Goal: Task Accomplishment & Management: Manage account settings

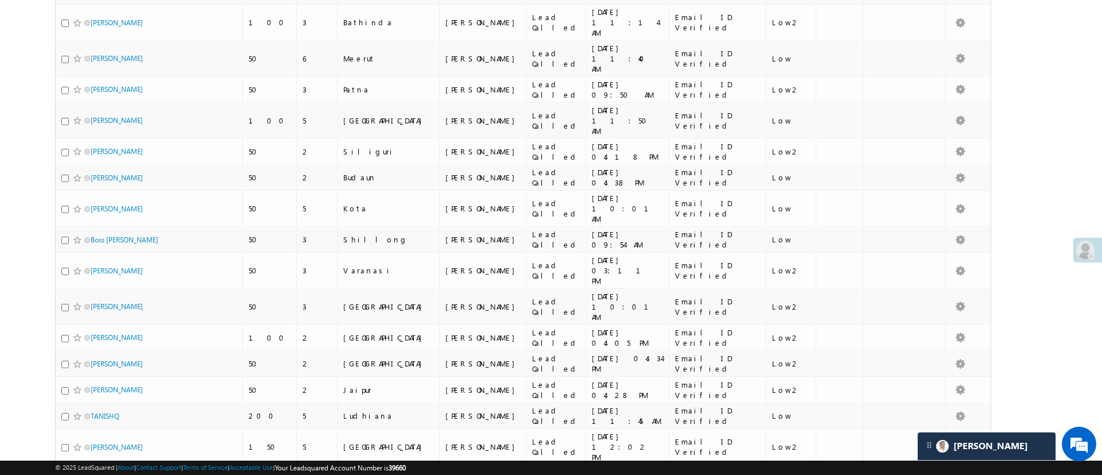
scroll to position [1750, 0]
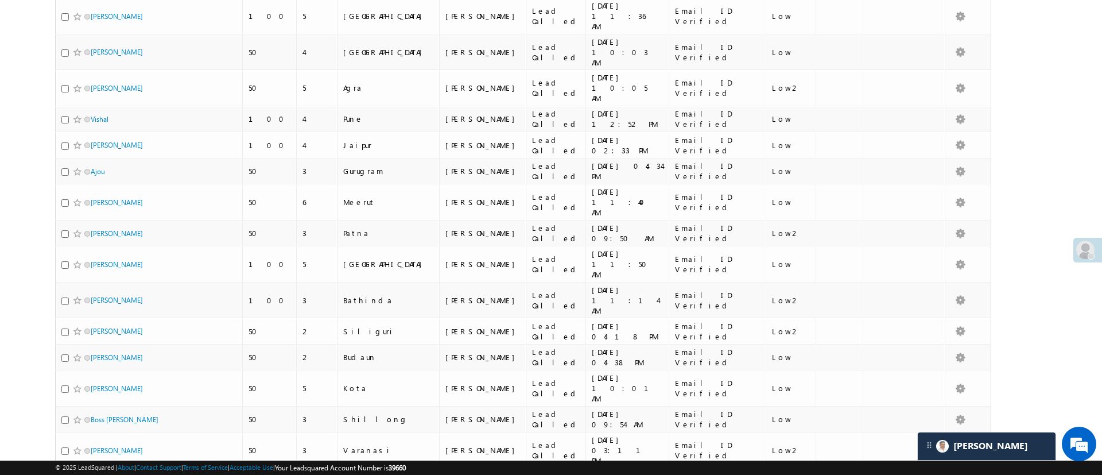
scroll to position [1163, 0]
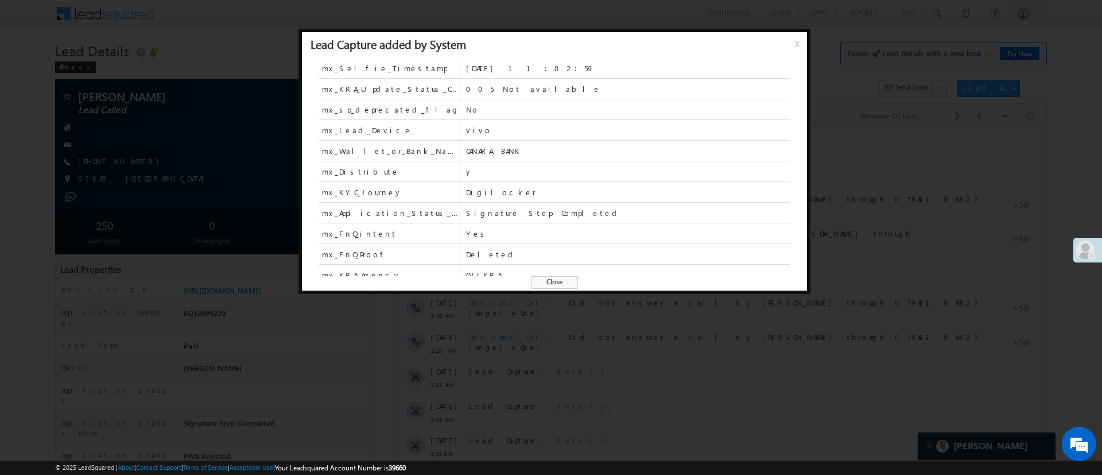
click at [798, 46] on span "x" at bounding box center [799, 47] width 9 height 21
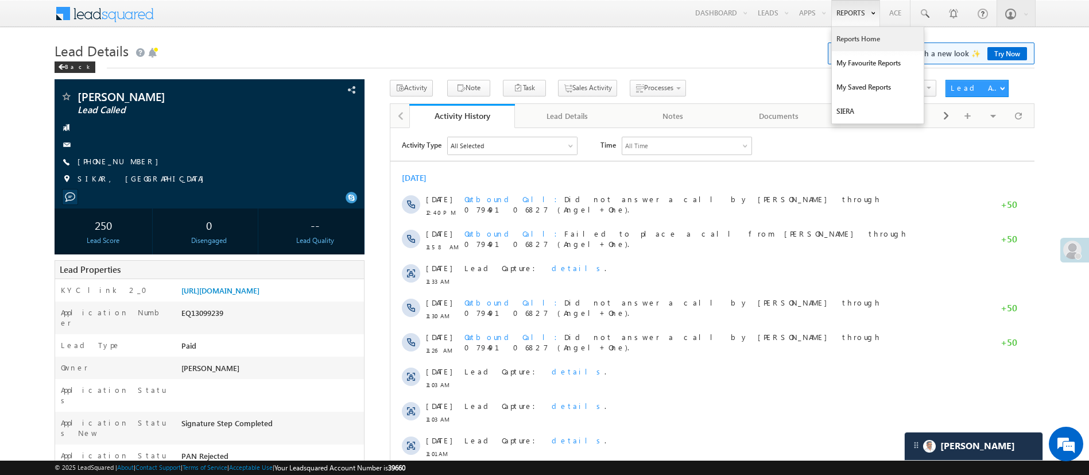
click at [859, 40] on link "Reports Home" at bounding box center [878, 39] width 92 height 24
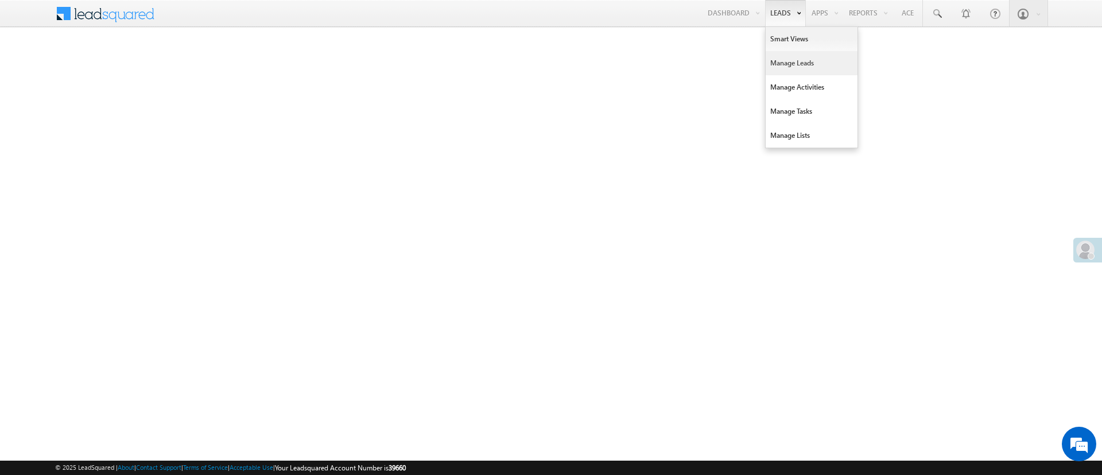
click at [786, 64] on link "Manage Leads" at bounding box center [812, 63] width 92 height 24
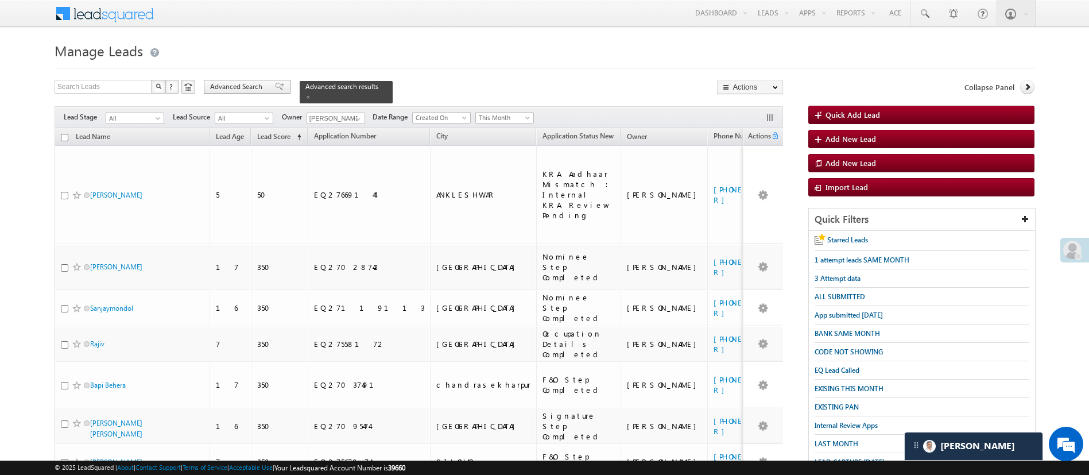
click at [248, 83] on span "Advanced Search" at bounding box center [238, 86] width 56 height 10
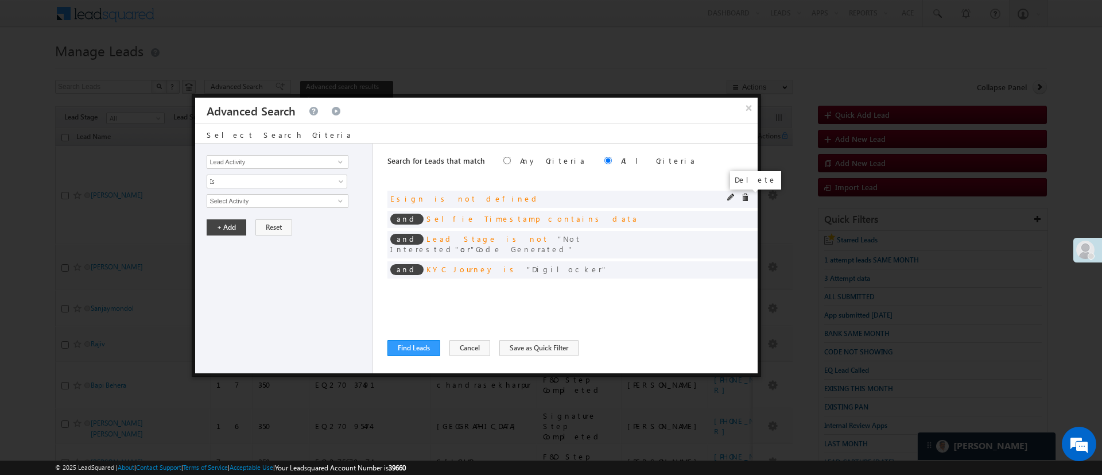
click at [746, 198] on span at bounding box center [745, 197] width 8 height 8
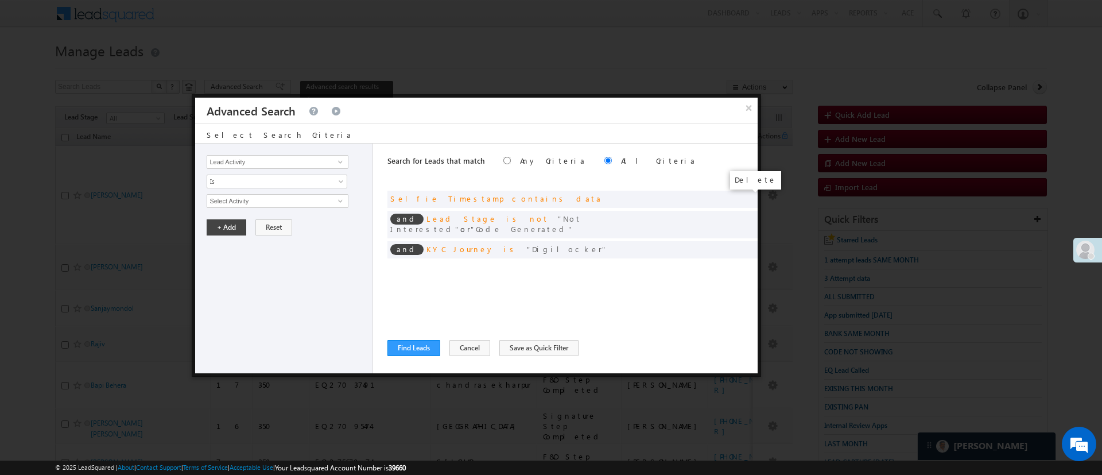
click at [0, 0] on span at bounding box center [0, 0] width 0 height 0
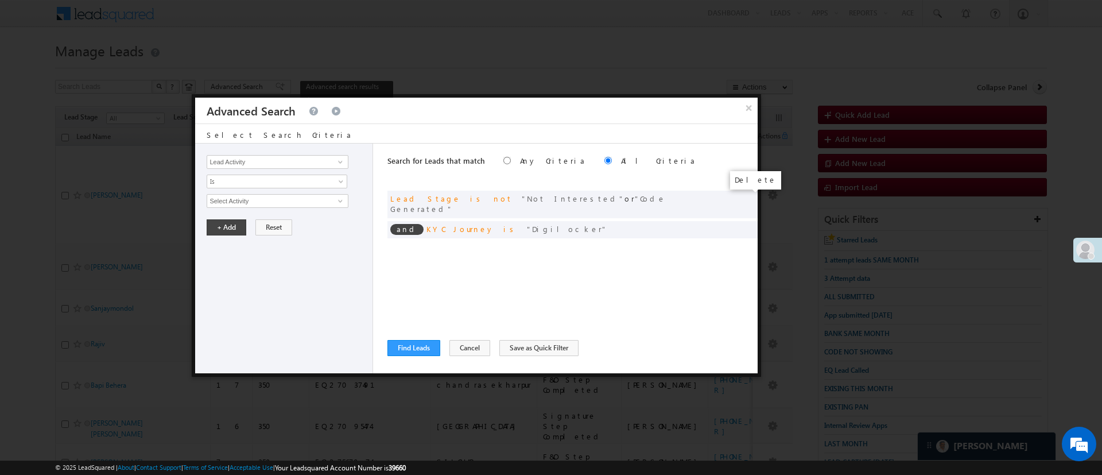
click at [0, 0] on span at bounding box center [0, 0] width 0 height 0
click at [746, 221] on div "and KYC Journey is Digilocker" at bounding box center [572, 229] width 370 height 17
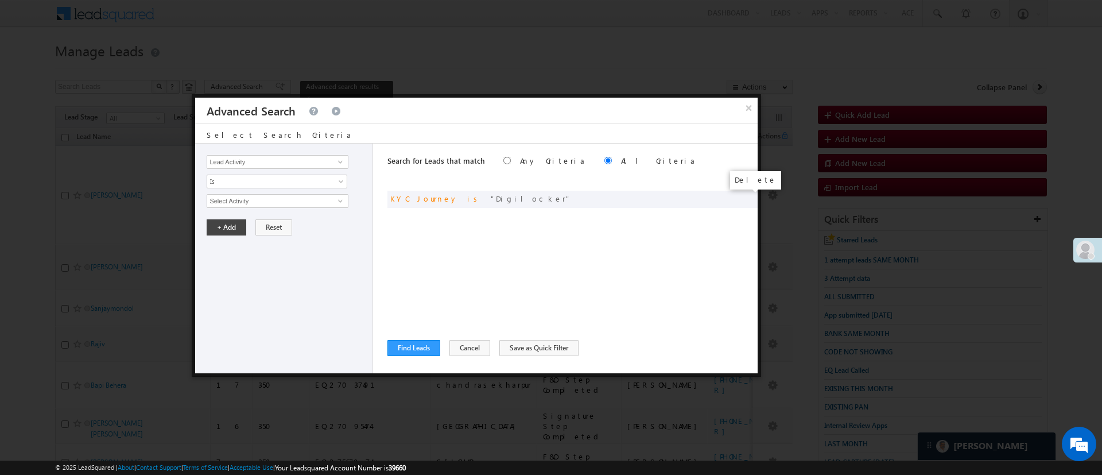
click at [0, 0] on span at bounding box center [0, 0] width 0 height 0
click at [341, 161] on span at bounding box center [340, 161] width 9 height 9
click at [367, 154] on div "Lead Activity Task Sales Group Prospect Id WA Last Message Timestamp 4th Day Di…" at bounding box center [284, 258] width 178 height 230
click at [341, 180] on span at bounding box center [341, 183] width 9 height 9
click at [359, 190] on div "Lead Activity Task Sales Group Prospect Id WA Last Message Timestamp 4th Day Di…" at bounding box center [284, 258] width 178 height 230
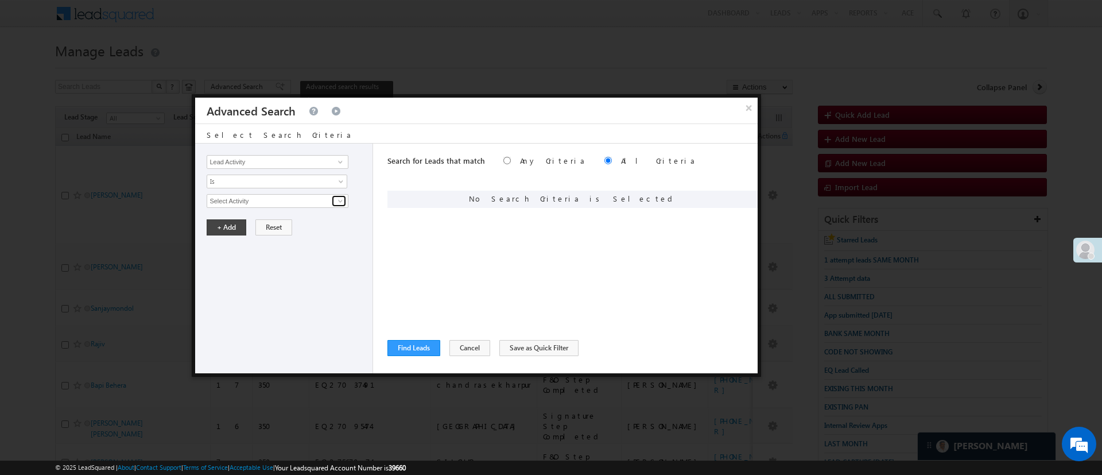
click at [342, 200] on span at bounding box center [340, 200] width 9 height 9
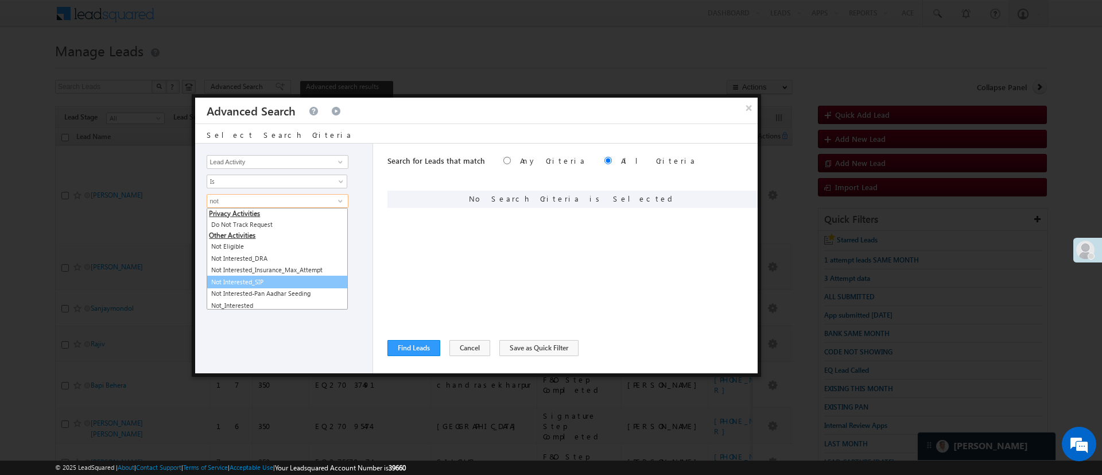
scroll to position [14, 0]
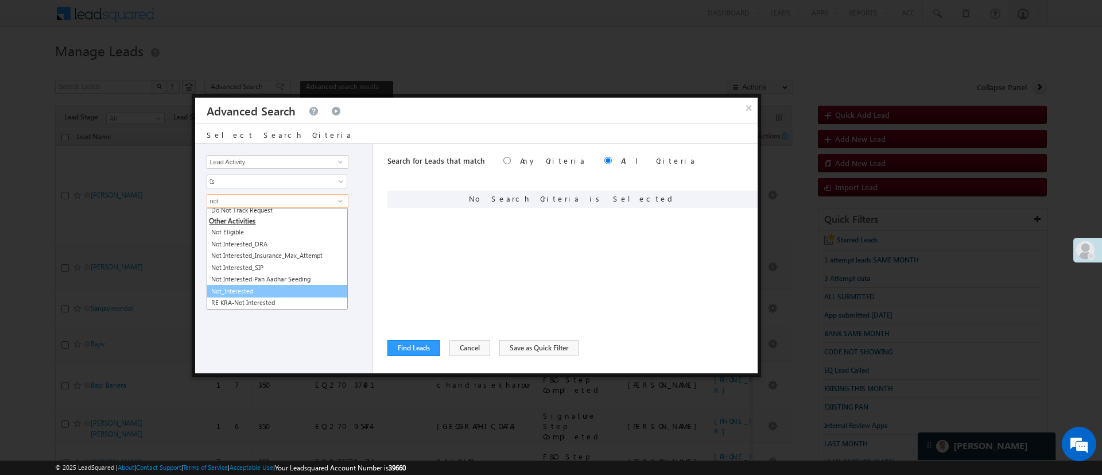
click at [302, 290] on link "Not_Interested" at bounding box center [277, 291] width 141 height 13
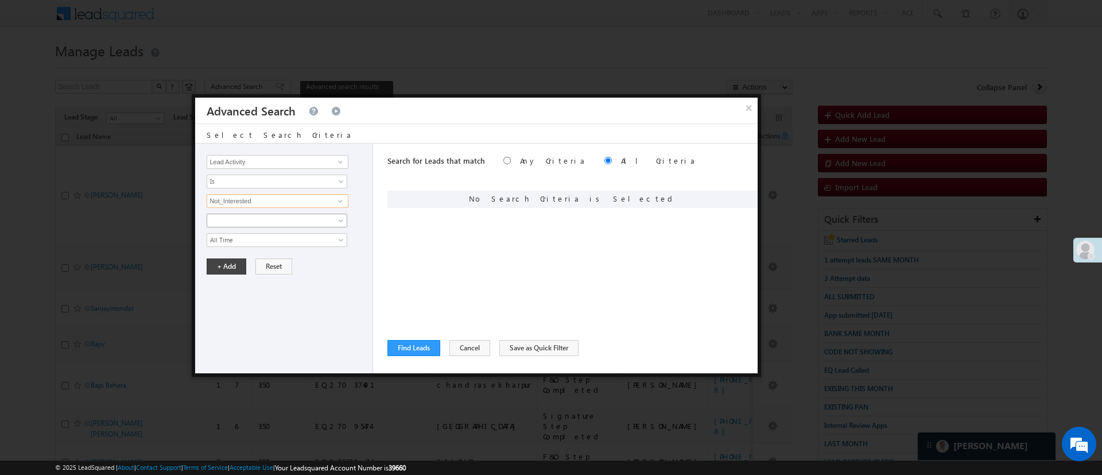
type input "Not_Interested"
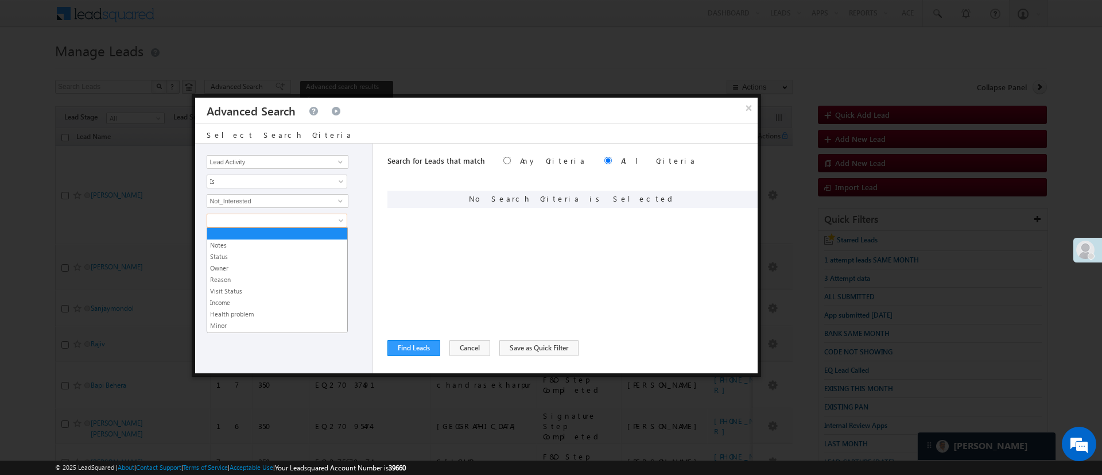
click at [300, 221] on span at bounding box center [269, 220] width 125 height 10
click at [308, 255] on link "Status" at bounding box center [277, 256] width 140 height 10
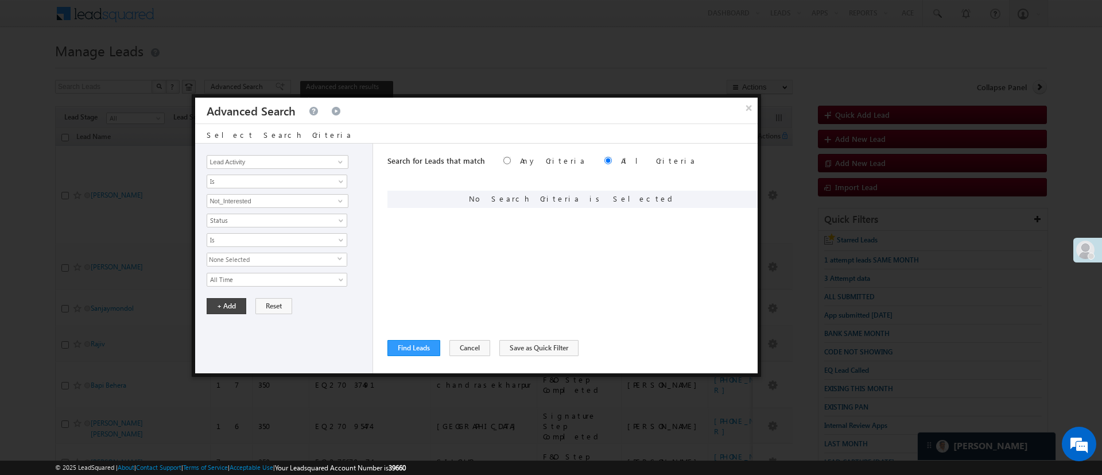
click at [301, 259] on span "None Selected" at bounding box center [272, 259] width 130 height 13
click at [358, 285] on div "Notes Status Owner Reason Visit Status Income Health problem Minor Title Status…" at bounding box center [287, 250] width 160 height 73
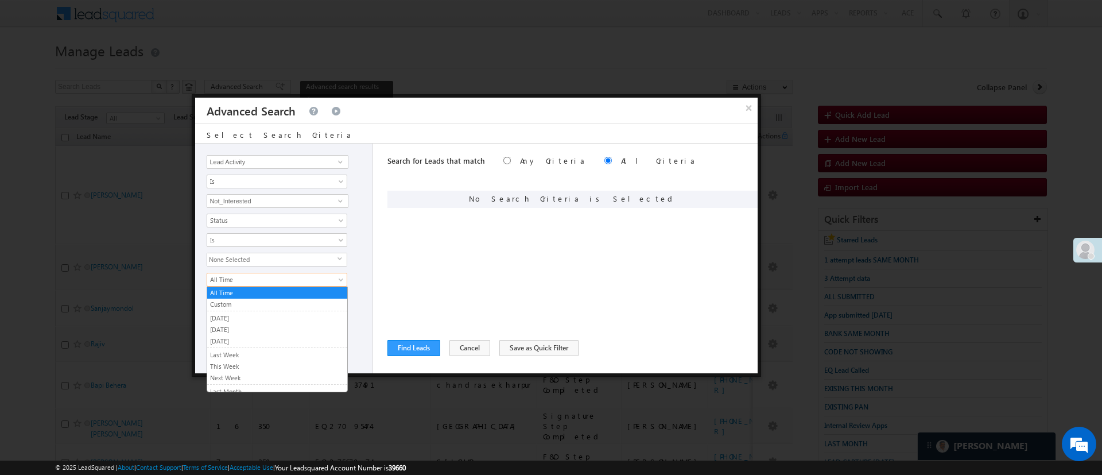
click at [316, 275] on span "All Time" at bounding box center [269, 279] width 125 height 10
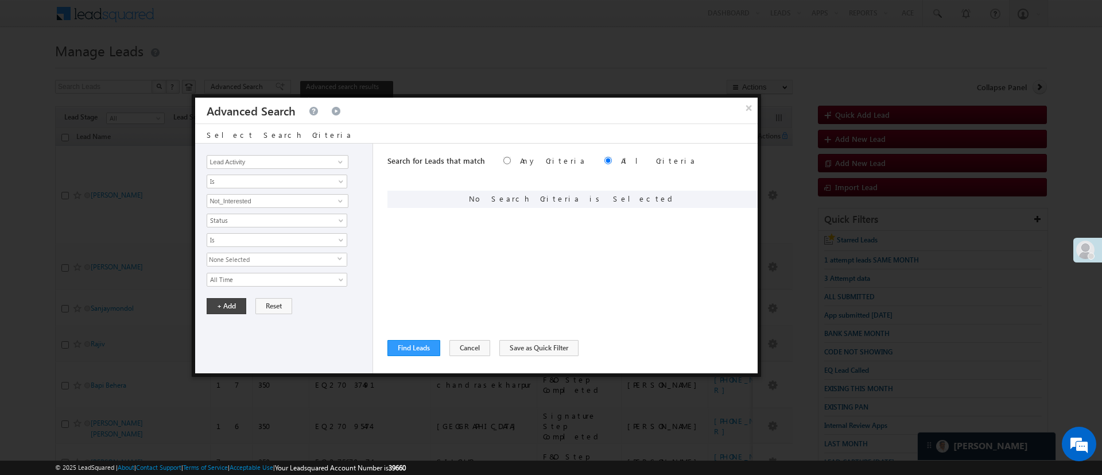
click at [315, 257] on span "None Selected" at bounding box center [272, 259] width 130 height 13
click at [364, 286] on div "Lead Activity Task Sales Group Prospect Id WA Last Message Timestamp 4th Day Di…" at bounding box center [284, 258] width 178 height 230
click at [306, 281] on span "All Time" at bounding box center [269, 279] width 125 height 10
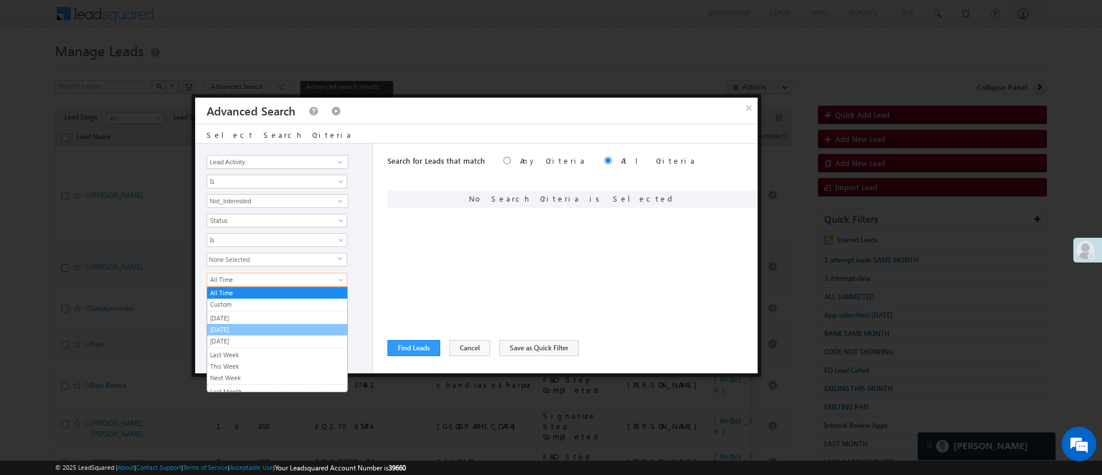
click at [284, 325] on link "Today" at bounding box center [277, 329] width 140 height 10
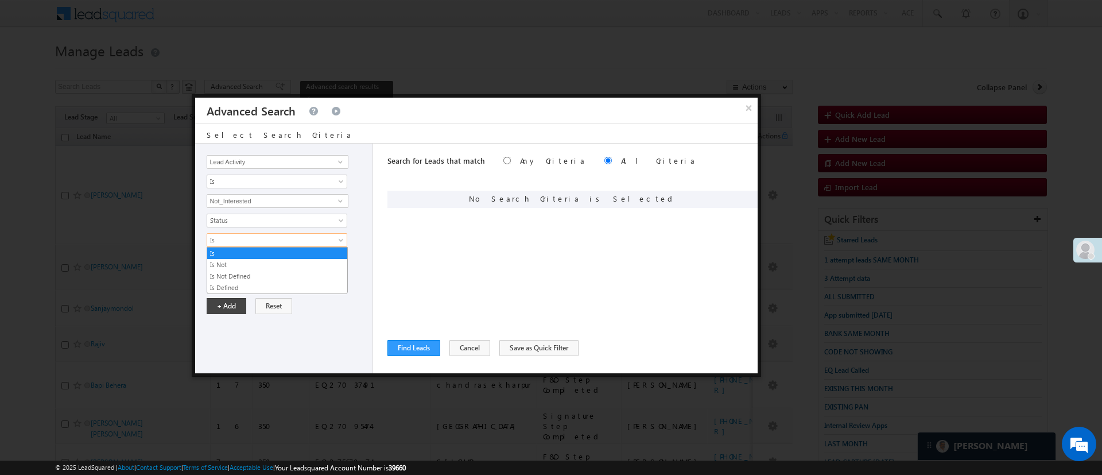
click at [285, 240] on span "Is" at bounding box center [269, 240] width 125 height 10
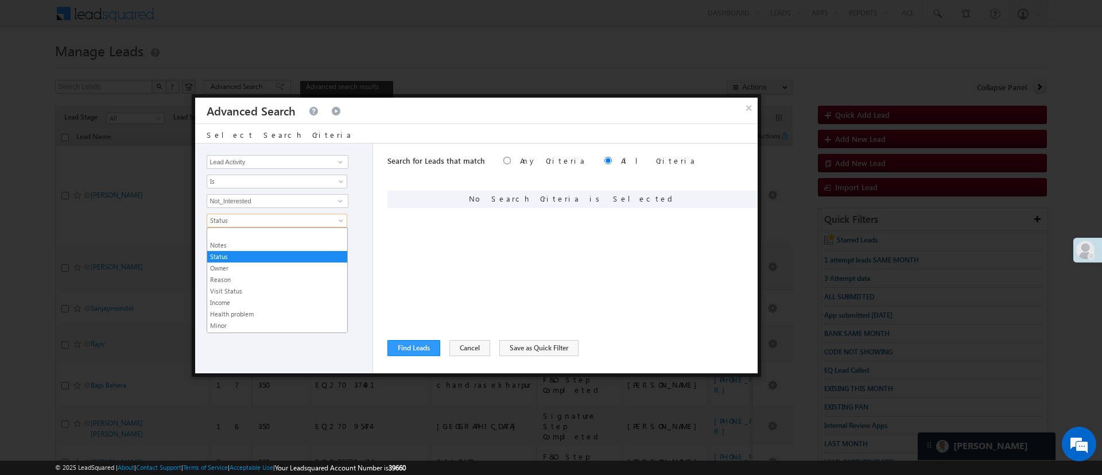
click at [277, 219] on span "Status" at bounding box center [269, 220] width 125 height 10
click at [285, 274] on link "Reason" at bounding box center [277, 279] width 140 height 10
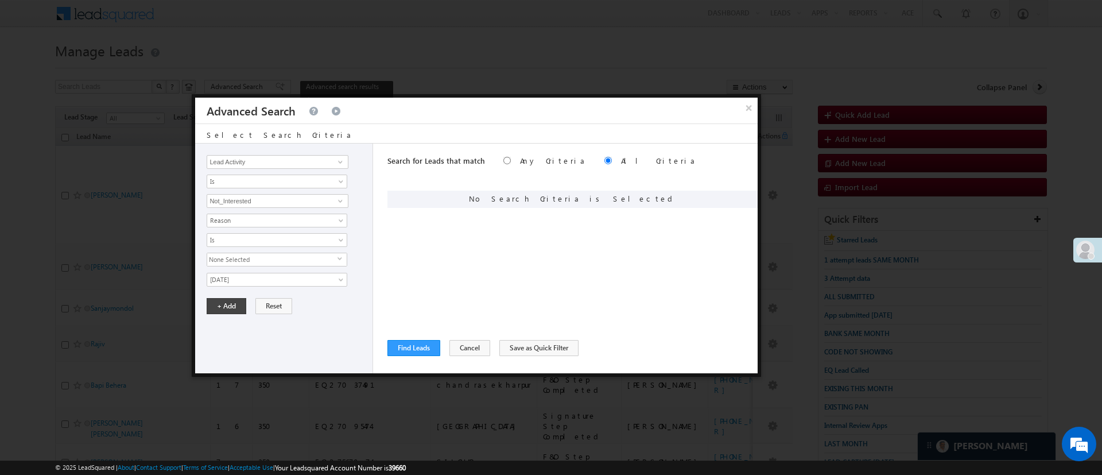
click at [279, 255] on span "None Selected" at bounding box center [272, 259] width 130 height 13
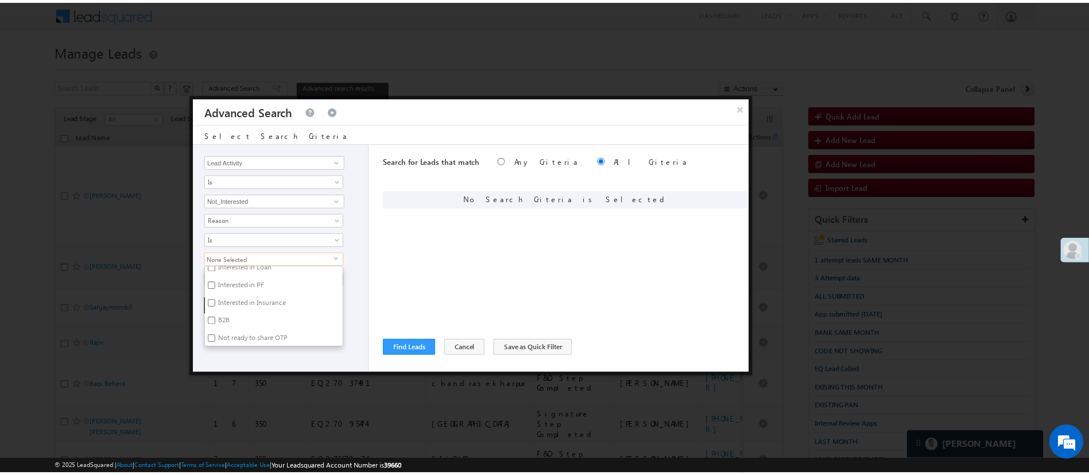
scroll to position [275, 0]
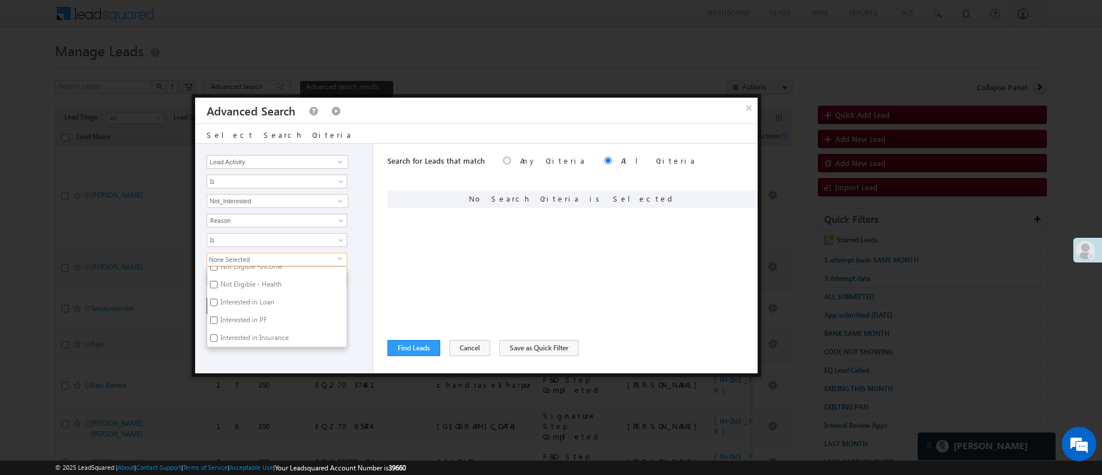
click at [262, 303] on label "Interested in Loan" at bounding box center [246, 304] width 79 height 18
click at [218, 303] on input "Interested in Loan" at bounding box center [213, 301] width 7 height 7
checkbox input "true"
click at [261, 352] on div "Lead Activity Task Sales Group Prospect Id WA Last Message Timestamp 4th Day Di…" at bounding box center [284, 258] width 178 height 230
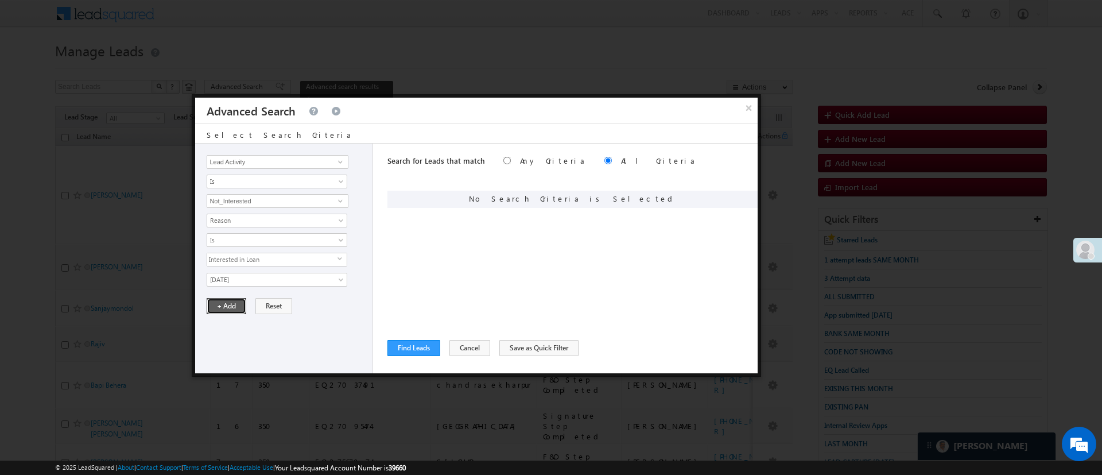
click at [232, 309] on button "+ Add" at bounding box center [227, 306] width 40 height 16
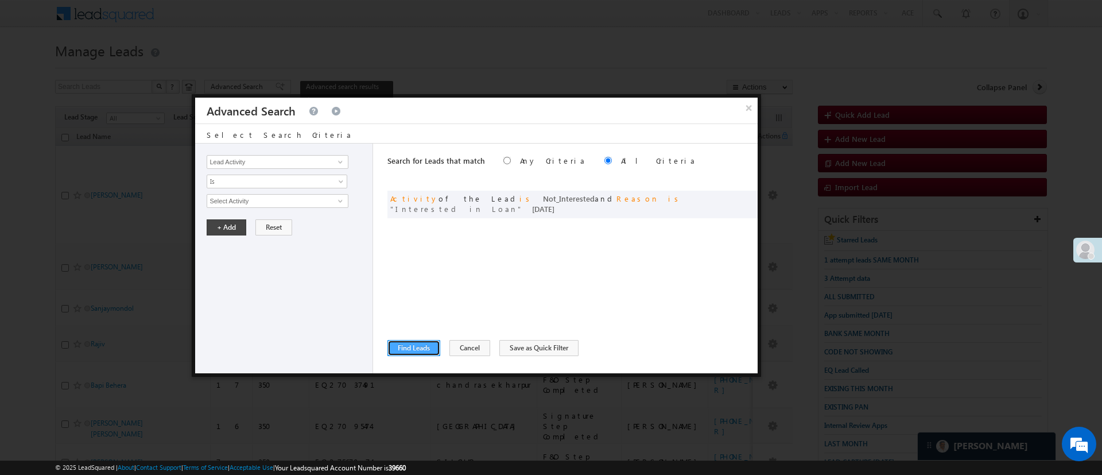
click at [403, 348] on button "Find Leads" at bounding box center [413, 348] width 53 height 16
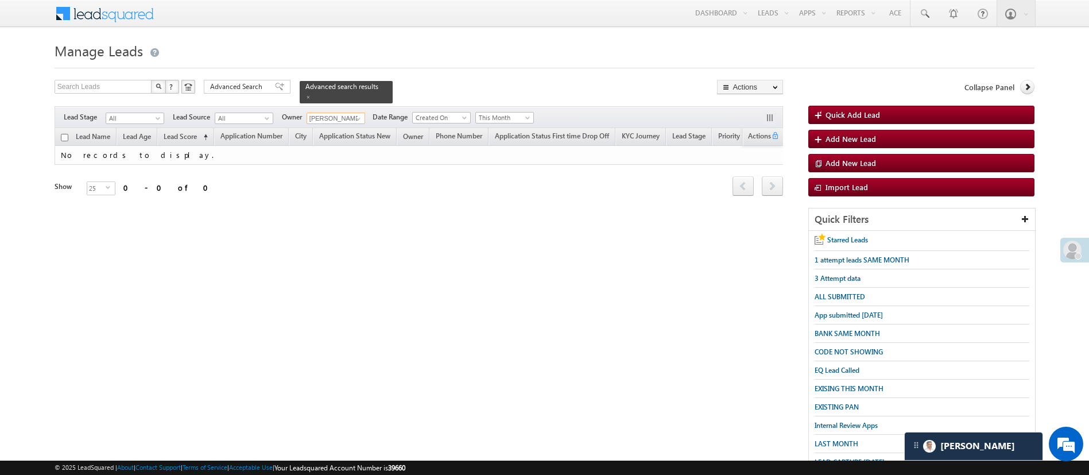
click at [346, 112] on input "[PERSON_NAME]" at bounding box center [335, 117] width 59 height 11
click at [358, 114] on span at bounding box center [358, 118] width 9 height 9
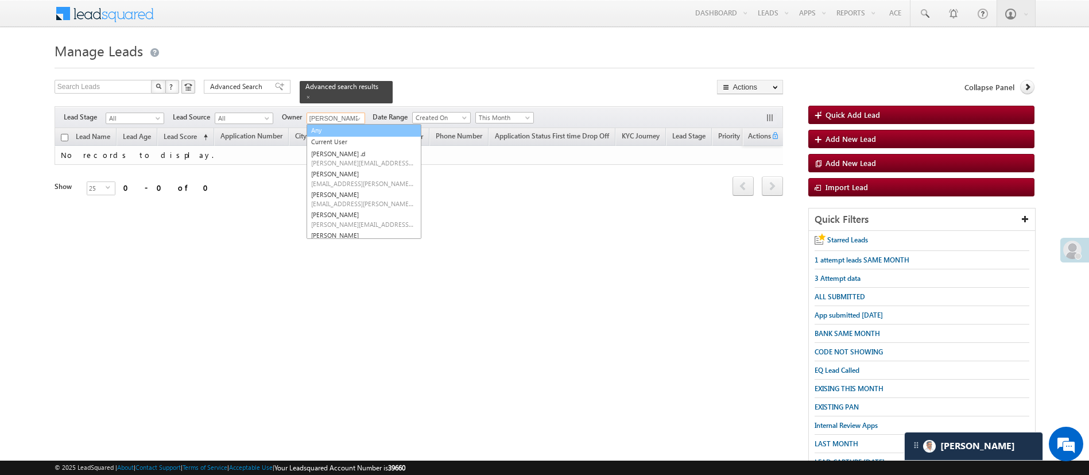
click at [345, 124] on link "Any" at bounding box center [363, 130] width 115 height 13
type input "Any"
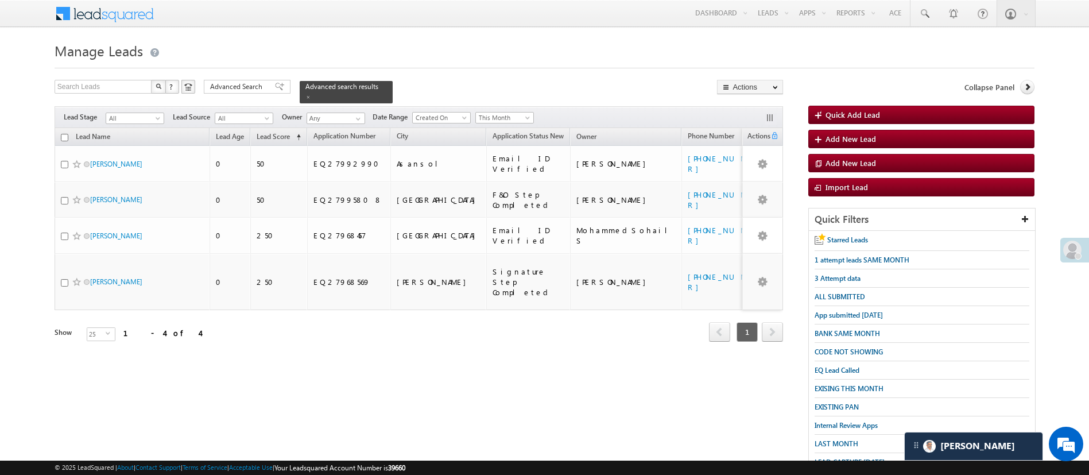
drag, startPoint x: 1101, startPoint y: 281, endPoint x: 682, endPoint y: 368, distance: 428.4
click at [682, 368] on div "Search Leads X ? 4 results found Advanced Search Advanced Search Advanced searc…" at bounding box center [545, 327] width 980 height 495
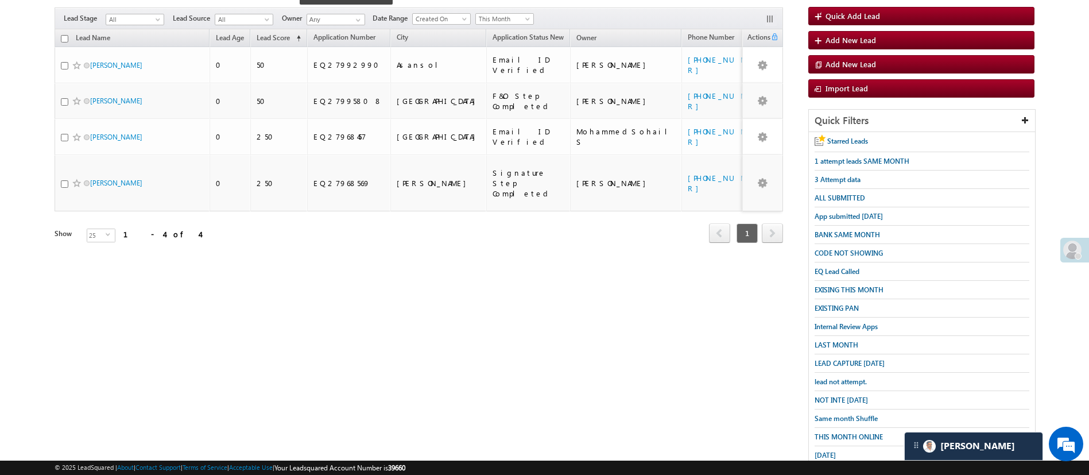
scroll to position [106, 0]
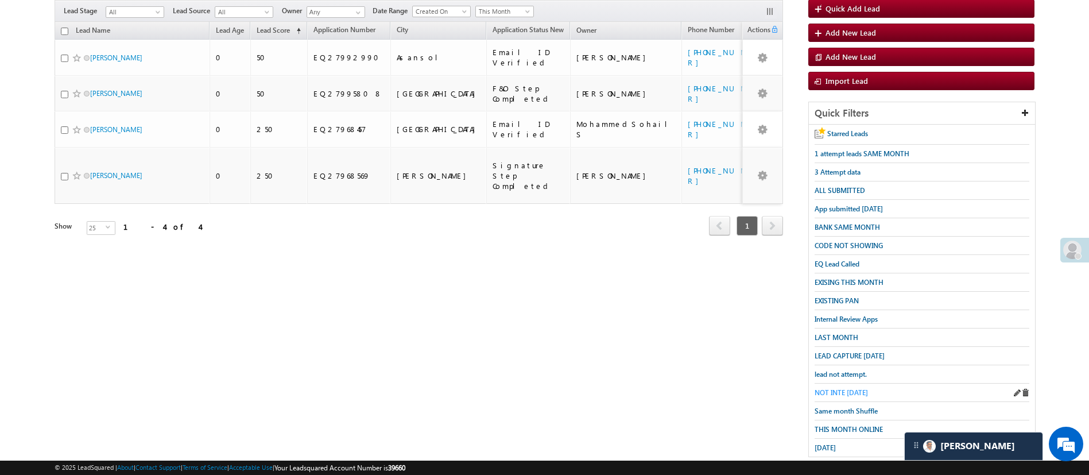
click at [847, 388] on span "NOT INTE TODAY" at bounding box center [840, 392] width 53 height 9
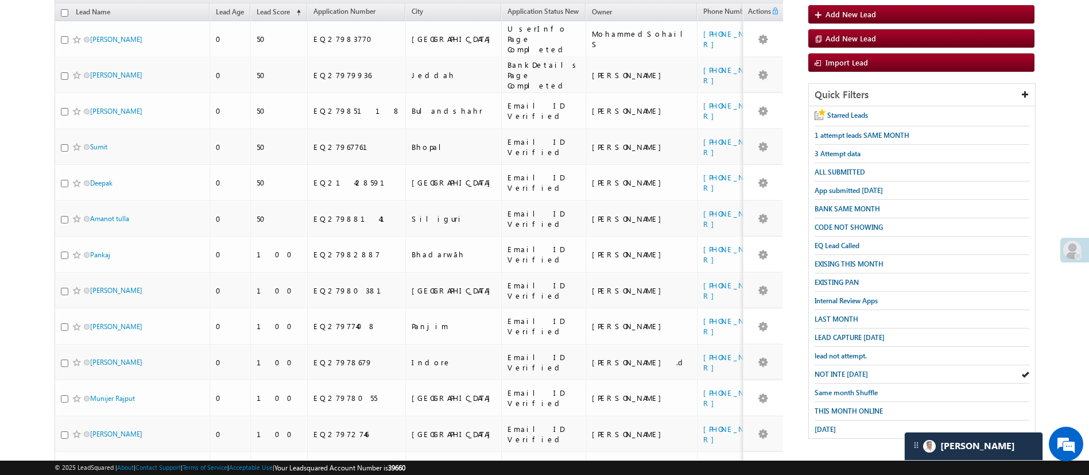
scroll to position [0, 0]
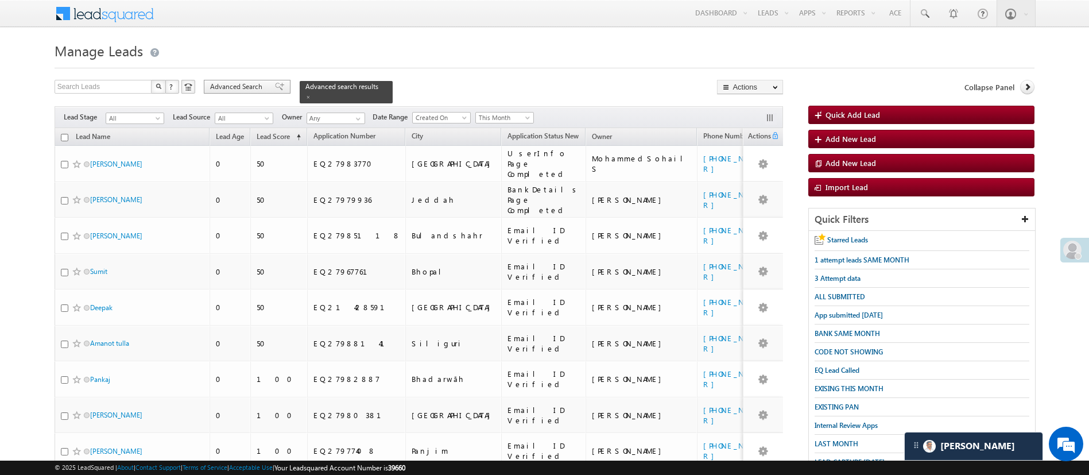
click at [255, 86] on span "Advanced Search" at bounding box center [238, 86] width 56 height 10
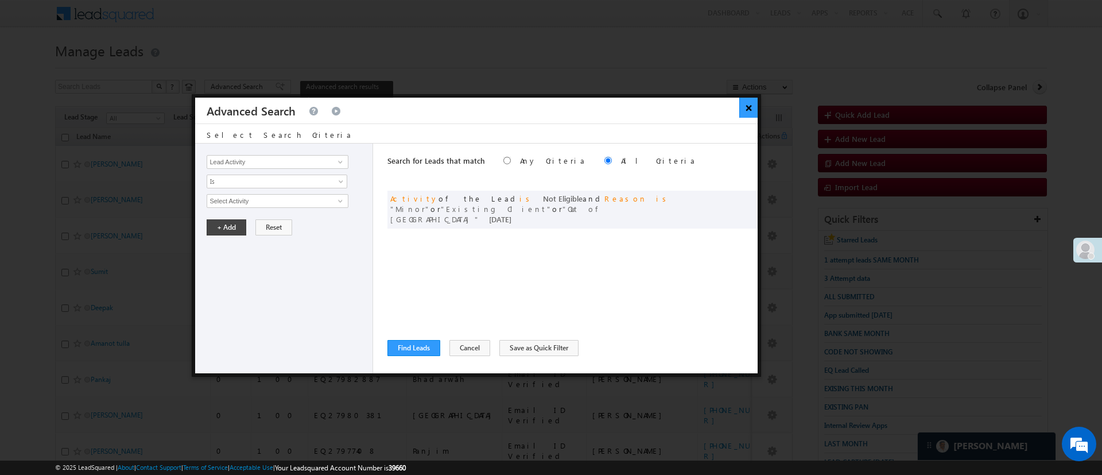
click at [740, 114] on button "×" at bounding box center [748, 108] width 19 height 20
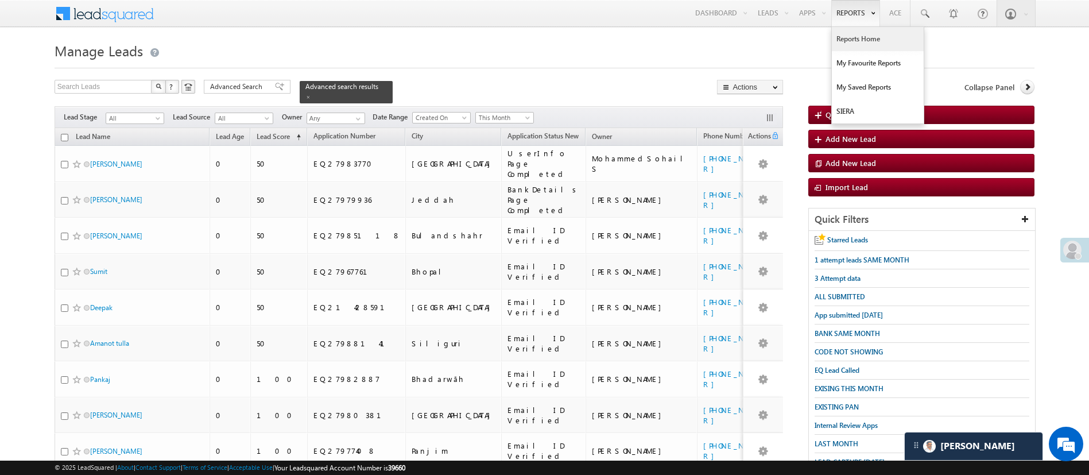
click at [864, 41] on link "Reports Home" at bounding box center [878, 39] width 92 height 24
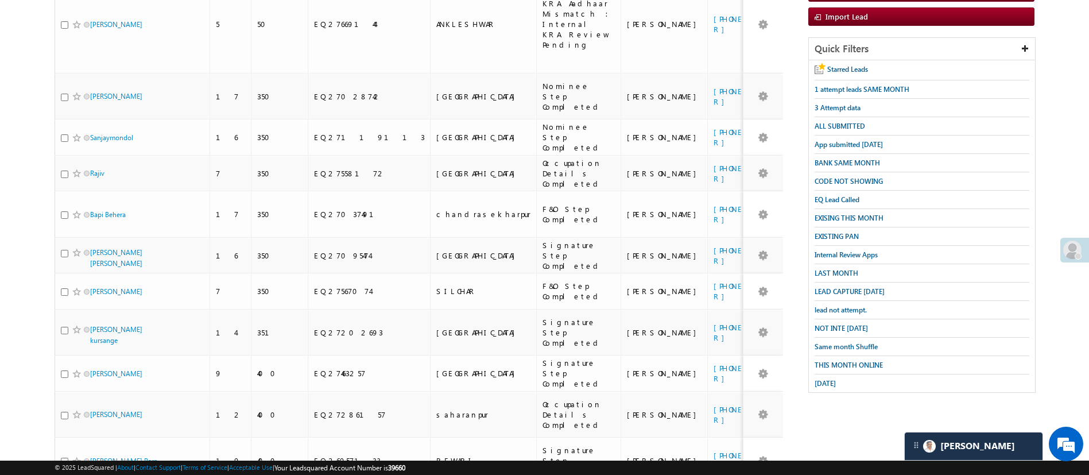
scroll to position [149, 0]
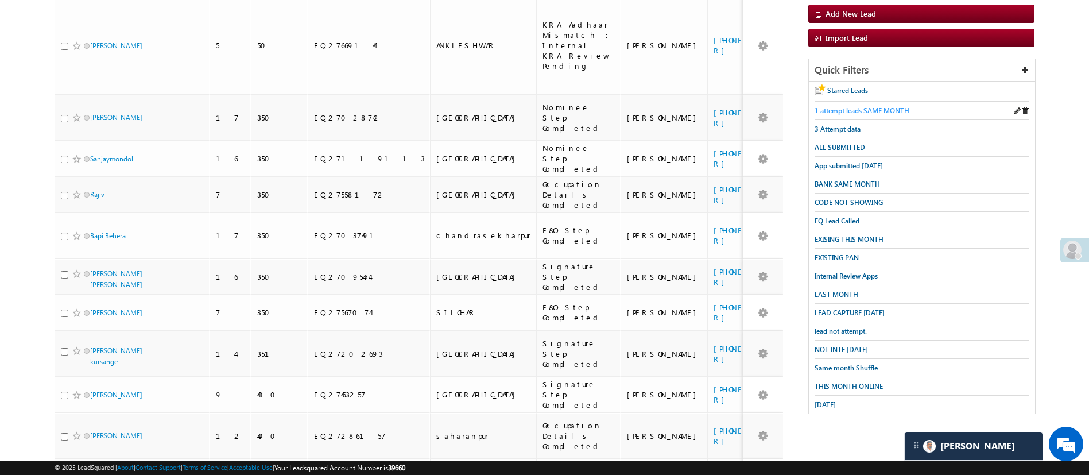
click at [884, 114] on span "1 attempt leads SAME MONTH" at bounding box center [861, 110] width 95 height 9
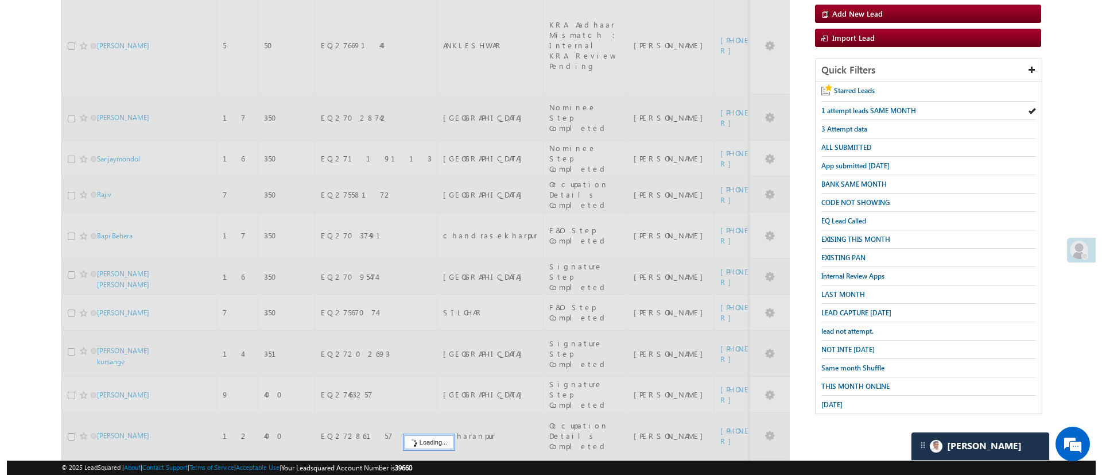
scroll to position [0, 0]
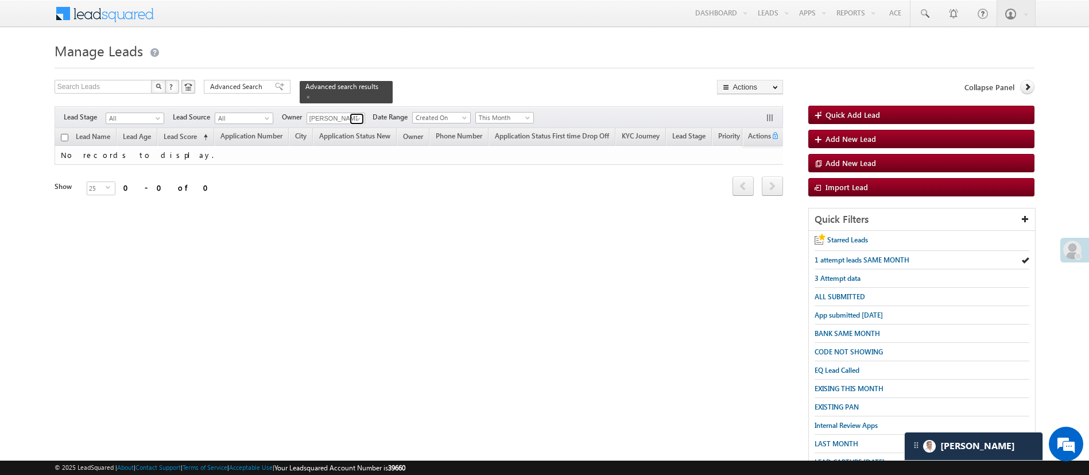
click at [360, 114] on span at bounding box center [358, 118] width 9 height 9
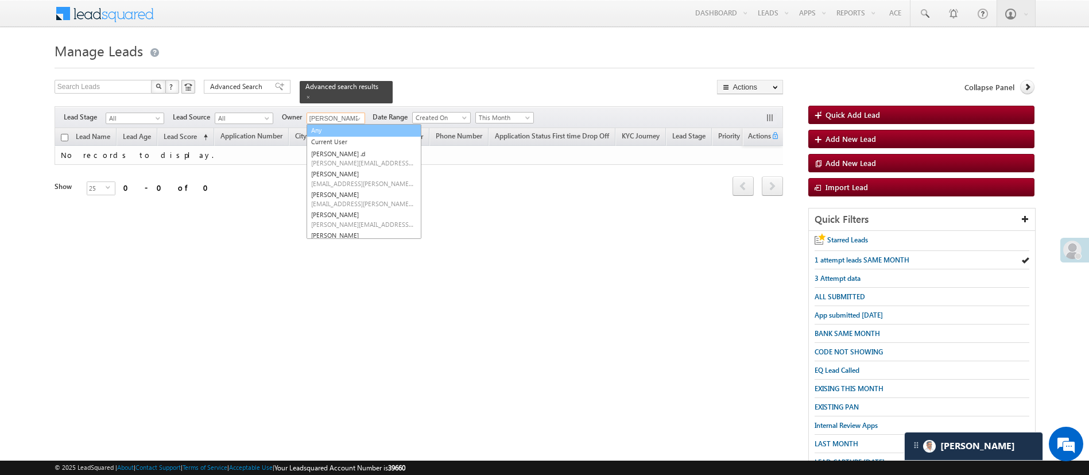
click at [341, 127] on link "Any" at bounding box center [363, 130] width 115 height 13
type input "Any"
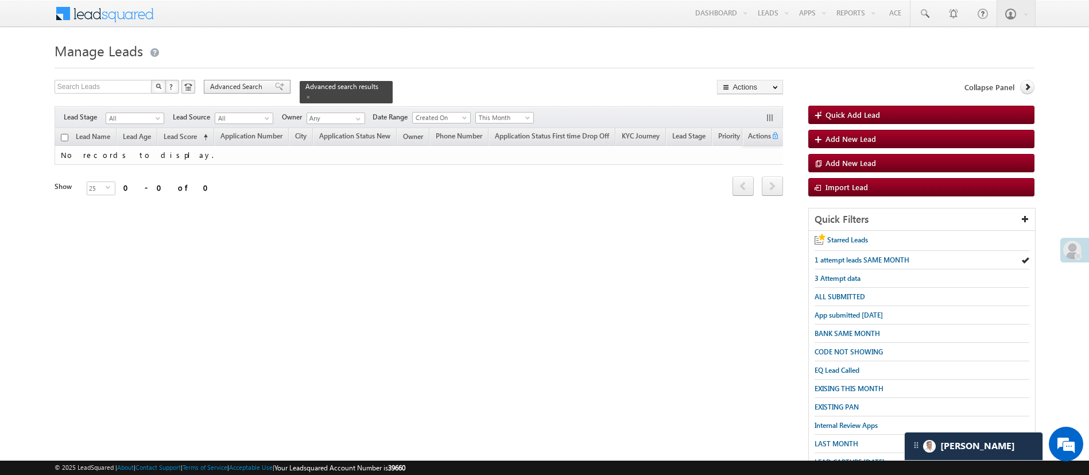
click at [250, 91] on span "Advanced Search" at bounding box center [238, 86] width 56 height 10
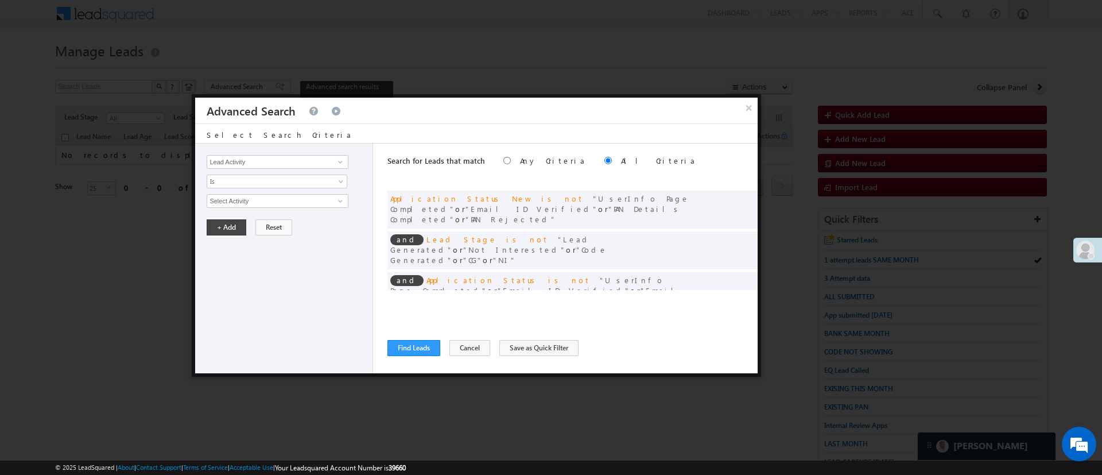
scroll to position [32, 0]
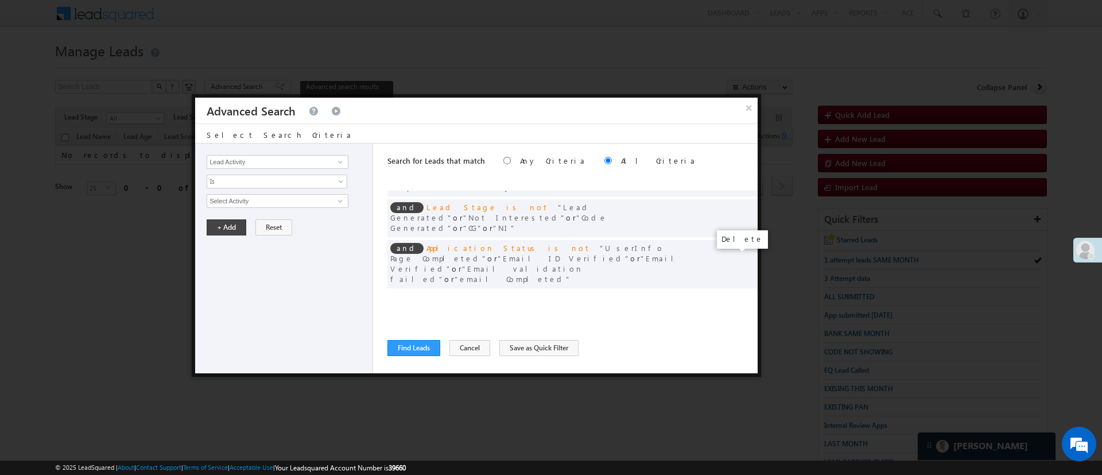
click at [741, 294] on span at bounding box center [745, 298] width 8 height 8
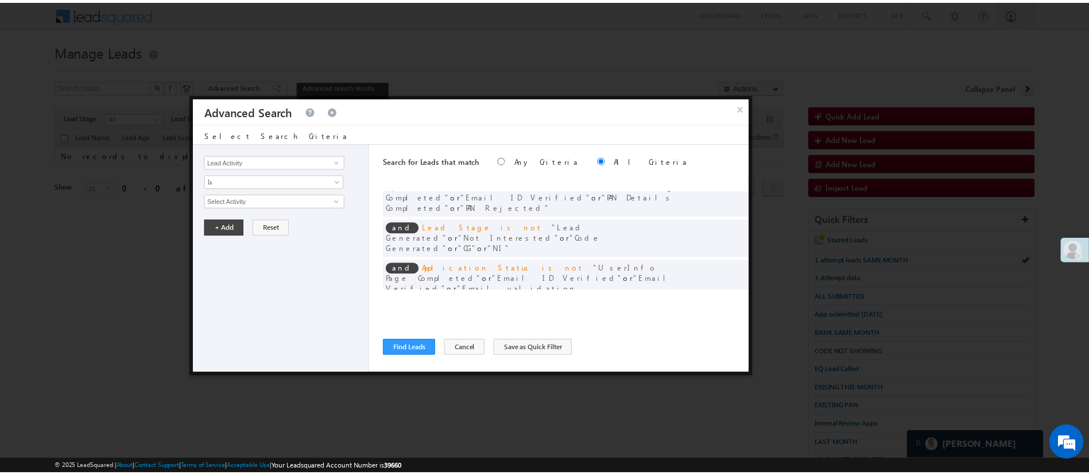
scroll to position [0, 0]
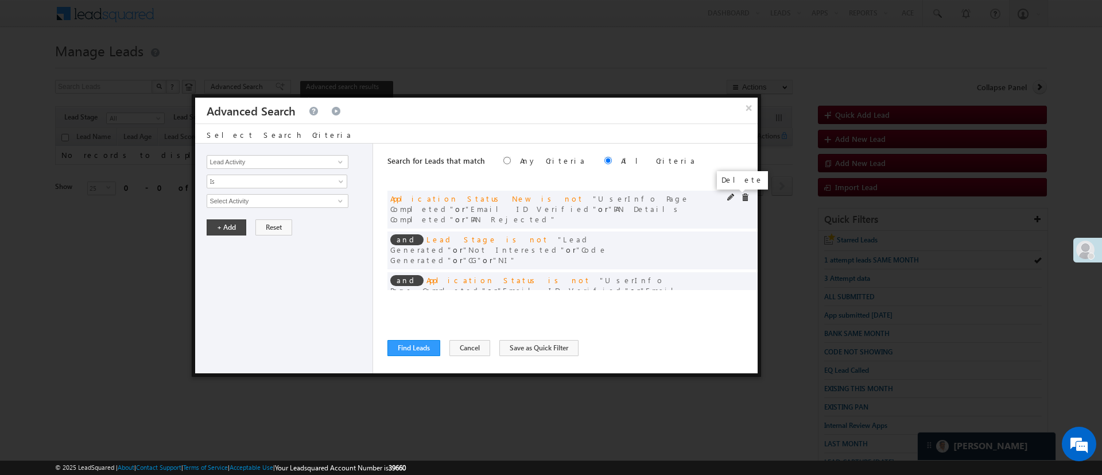
click at [741, 197] on span at bounding box center [745, 197] width 8 height 8
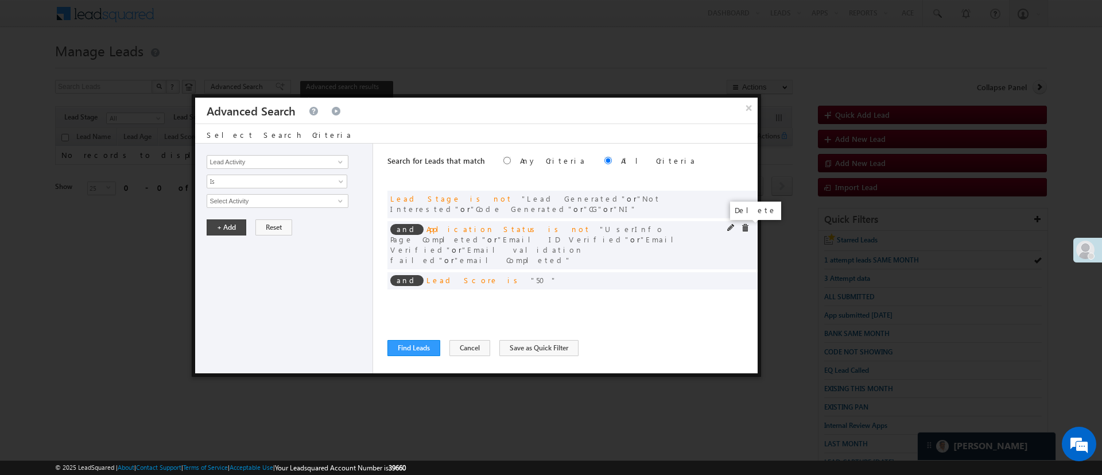
click at [744, 224] on span at bounding box center [745, 228] width 8 height 8
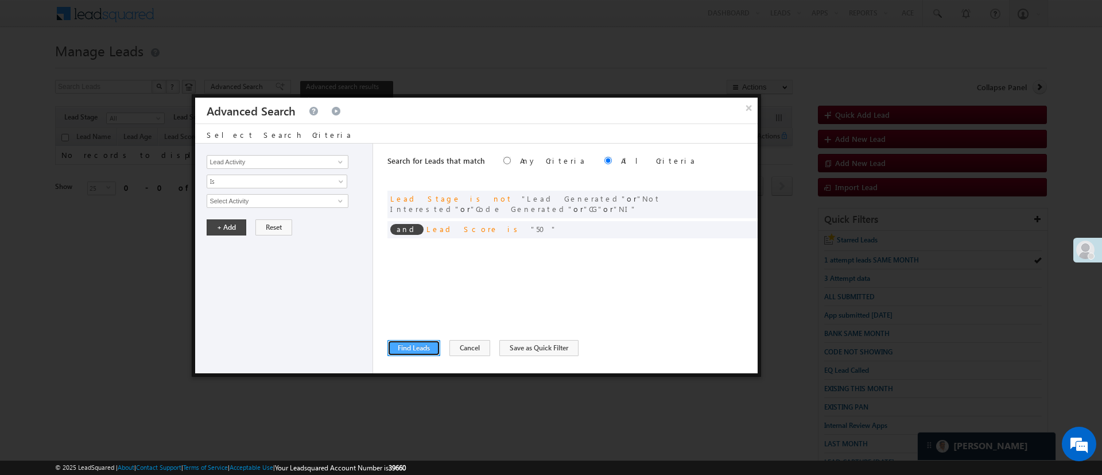
click at [427, 345] on button "Find Leads" at bounding box center [413, 348] width 53 height 16
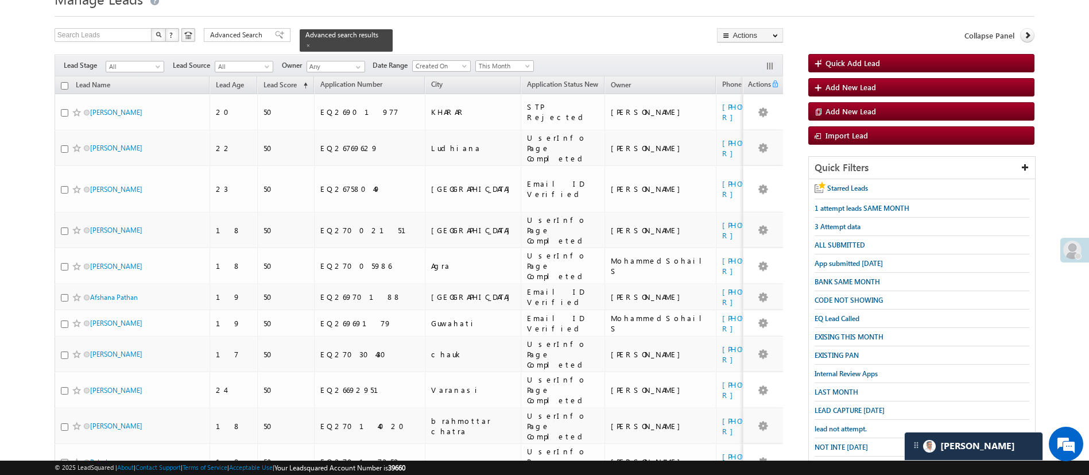
scroll to position [37, 0]
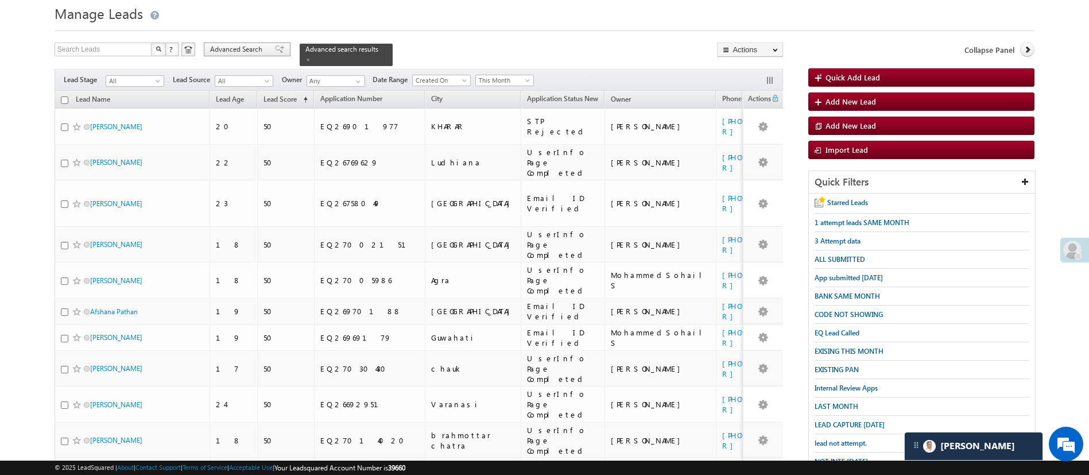
click at [244, 50] on span "Advanced Search" at bounding box center [238, 49] width 56 height 10
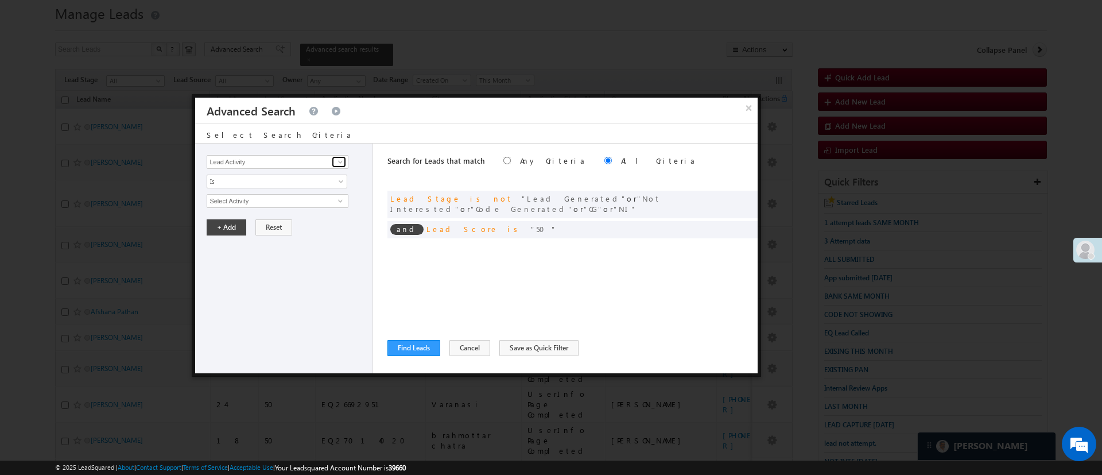
click at [340, 159] on span at bounding box center [340, 161] width 9 height 9
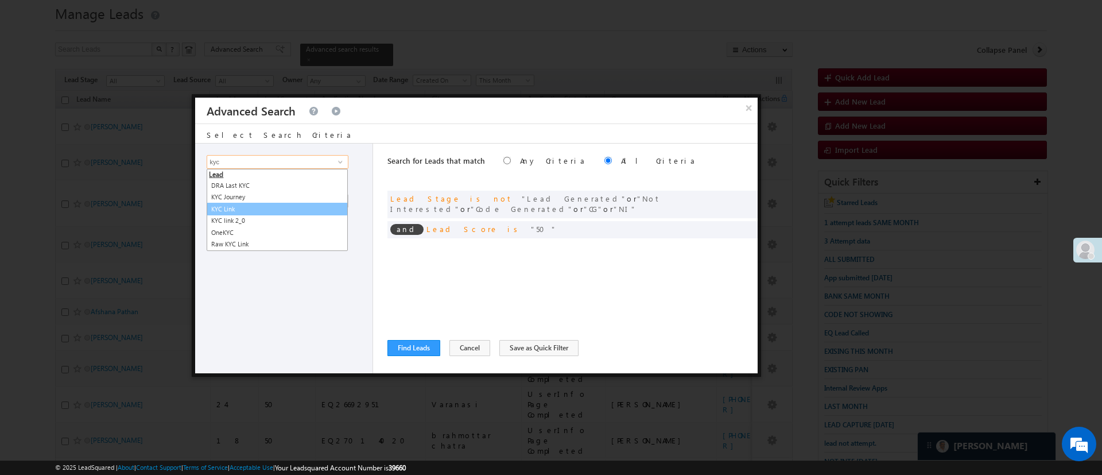
click at [280, 211] on link "KYC Link" at bounding box center [277, 209] width 141 height 13
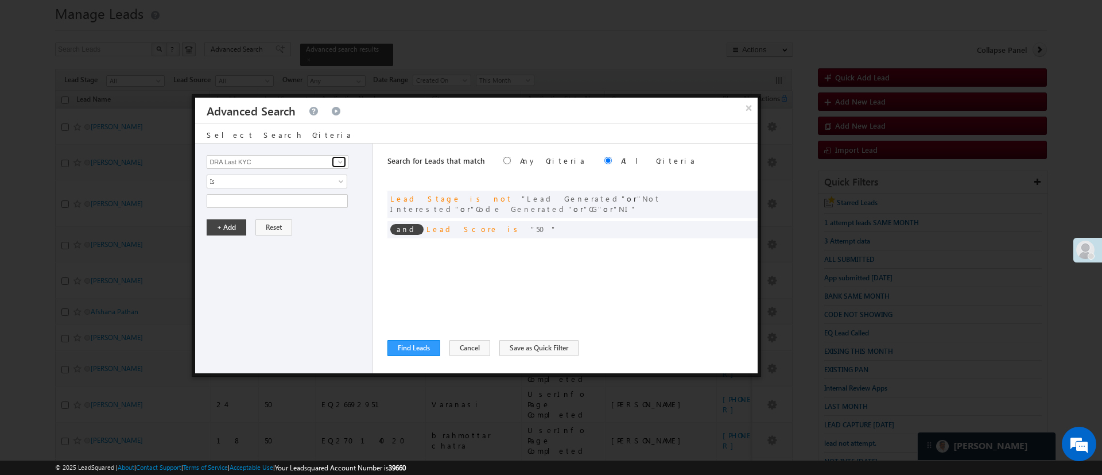
click at [344, 163] on span at bounding box center [340, 161] width 9 height 9
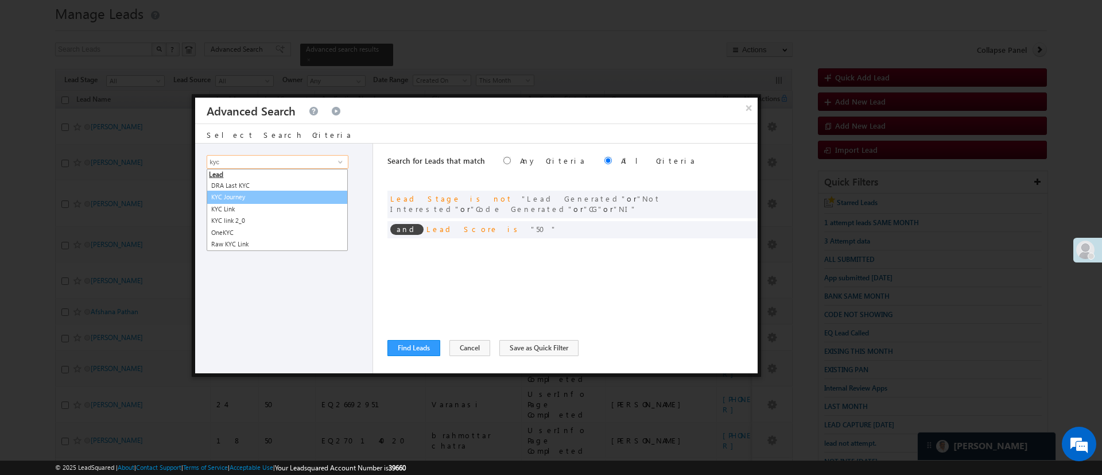
click at [290, 196] on link "KYC Journey" at bounding box center [277, 197] width 141 height 13
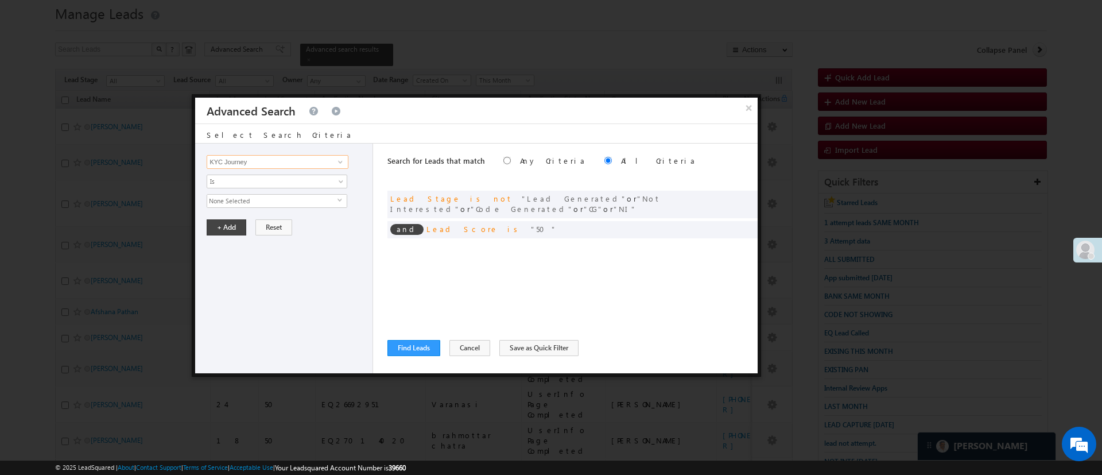
type input "KYC Journey"
click at [288, 197] on span "None Selected" at bounding box center [272, 201] width 130 height 13
click at [257, 202] on span "None Selected" at bounding box center [272, 201] width 130 height 13
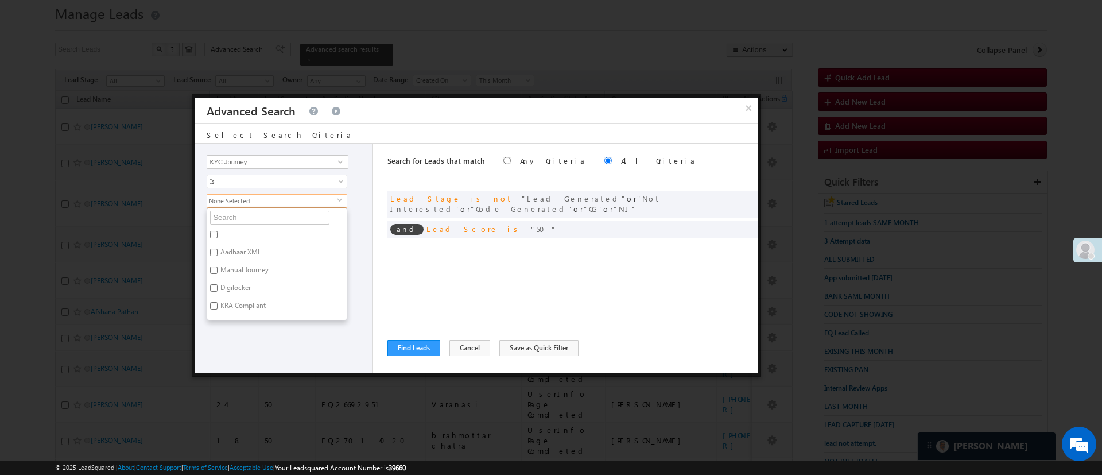
click at [242, 285] on label "Digilocker" at bounding box center [234, 290] width 55 height 18
click at [218, 285] on input "Digilocker" at bounding box center [213, 287] width 7 height 7
checkbox input "true"
click at [247, 325] on div "Lead Activity Task Sales Group Prospect Id WA Last Message Timestamp 4th Day Di…" at bounding box center [284, 258] width 178 height 230
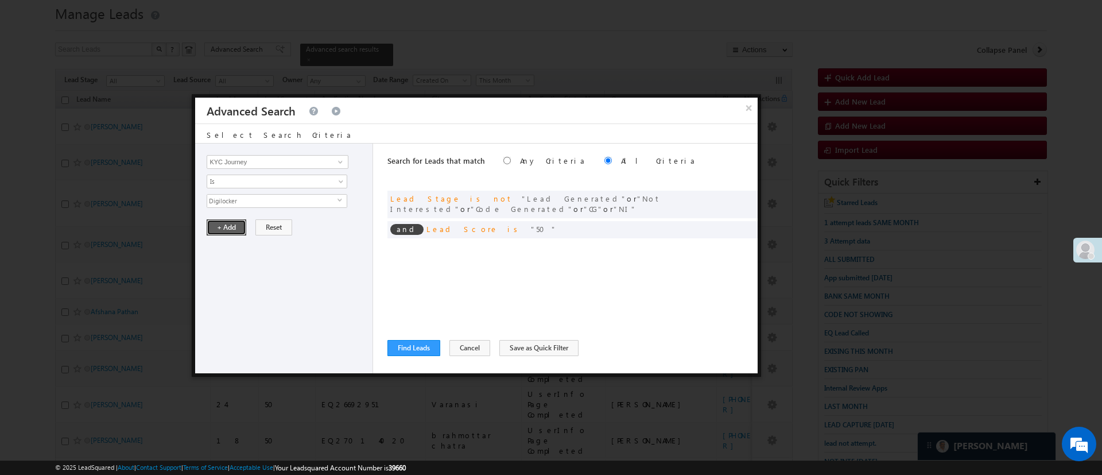
click at [224, 226] on button "+ Add" at bounding box center [227, 227] width 40 height 16
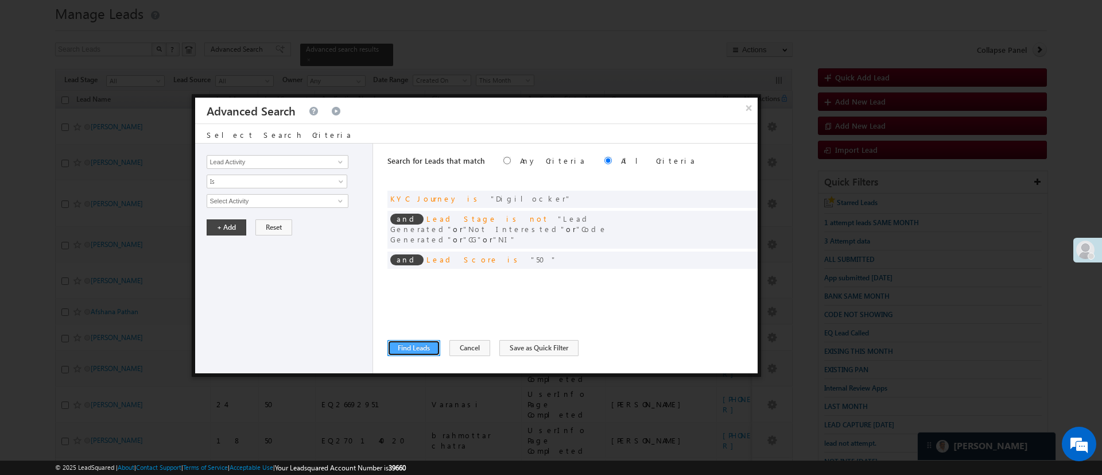
click at [415, 347] on button "Find Leads" at bounding box center [413, 348] width 53 height 16
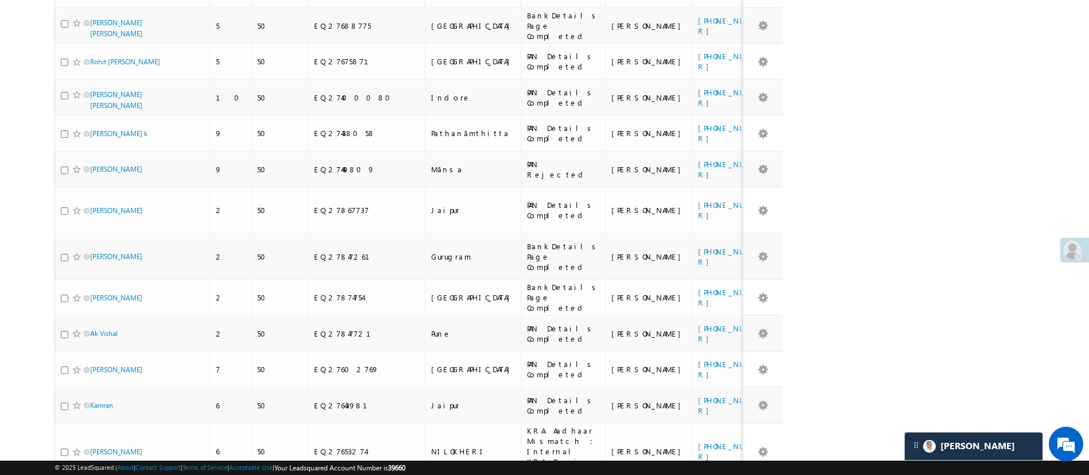
scroll to position [593, 0]
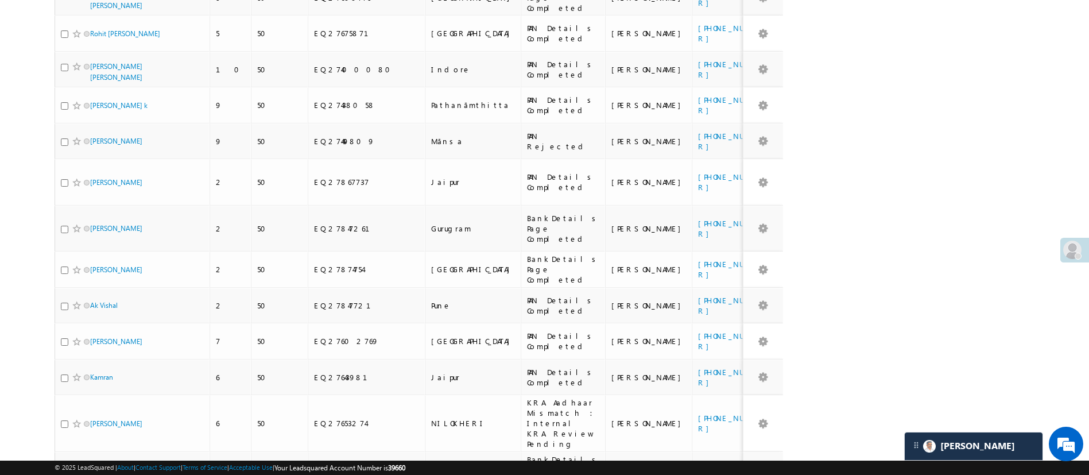
click at [99, 448] on li "200" at bounding box center [94, 452] width 28 height 11
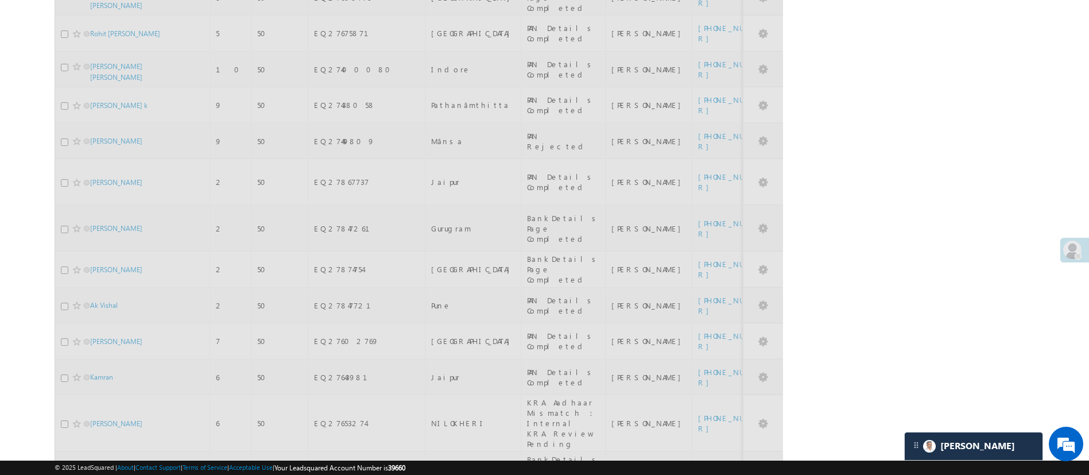
click at [860, 219] on div "Search Leads X ? 165 results found Advanced Search Advanced Search Advanced sea…" at bounding box center [545, 72] width 980 height 1172
click at [1025, 184] on div "Search Leads X ? 165 results found Advanced Search Advanced Search Advanced sea…" at bounding box center [545, 72] width 980 height 1172
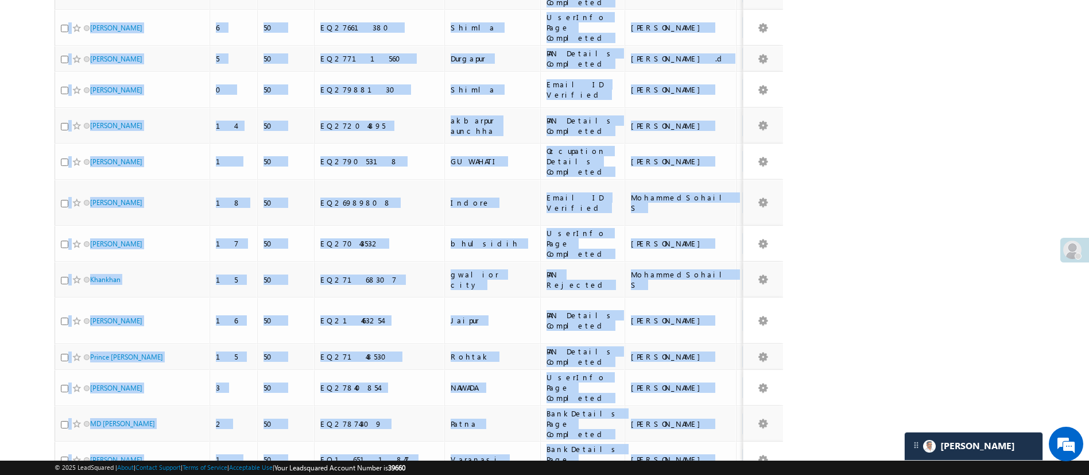
scroll to position [4780, 0]
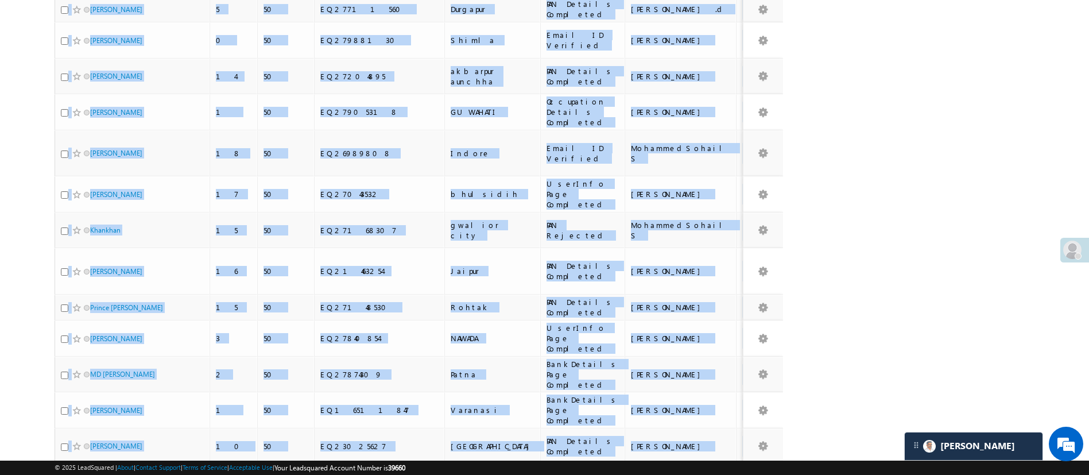
drag, startPoint x: 73, startPoint y: 142, endPoint x: 740, endPoint y: 363, distance: 702.8
copy tbody "Anas 20 50 EQ26901977 KHARAR STP Rejected Himanshu Sharma +91-7669935452 PAN Re…"
